Goal: Find specific page/section: Find specific page/section

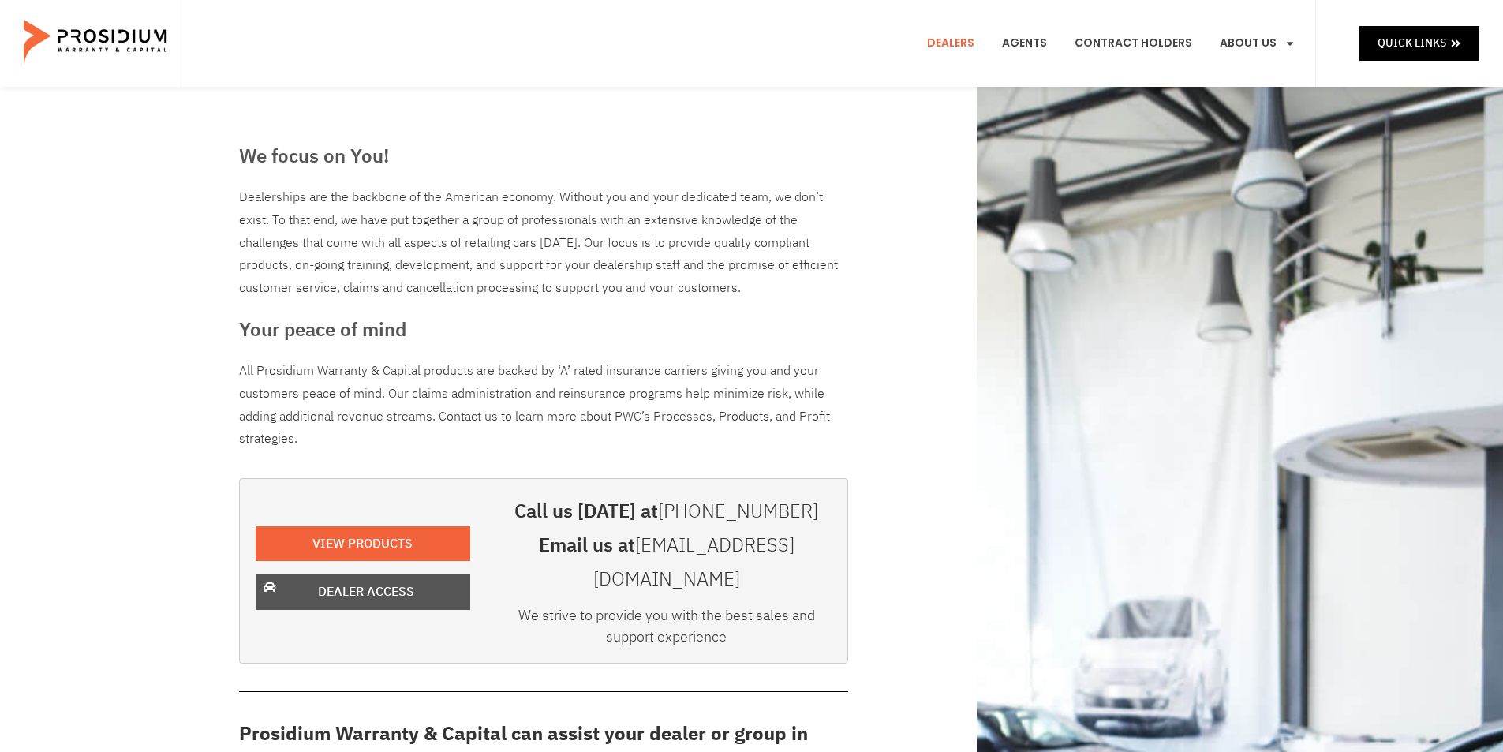
click at [415, 580] on span "Dealer Access" at bounding box center [366, 591] width 174 height 23
click at [360, 580] on span "Dealer Access" at bounding box center [366, 591] width 96 height 23
